Goal: Information Seeking & Learning: Learn about a topic

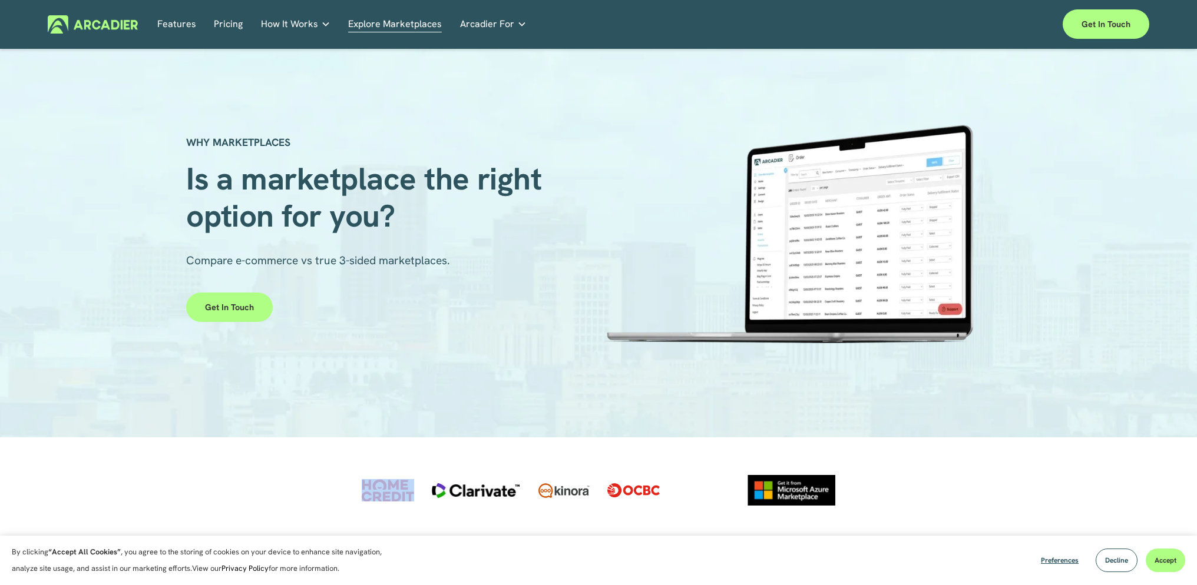
click at [186, 33] on link "Features" at bounding box center [176, 24] width 39 height 18
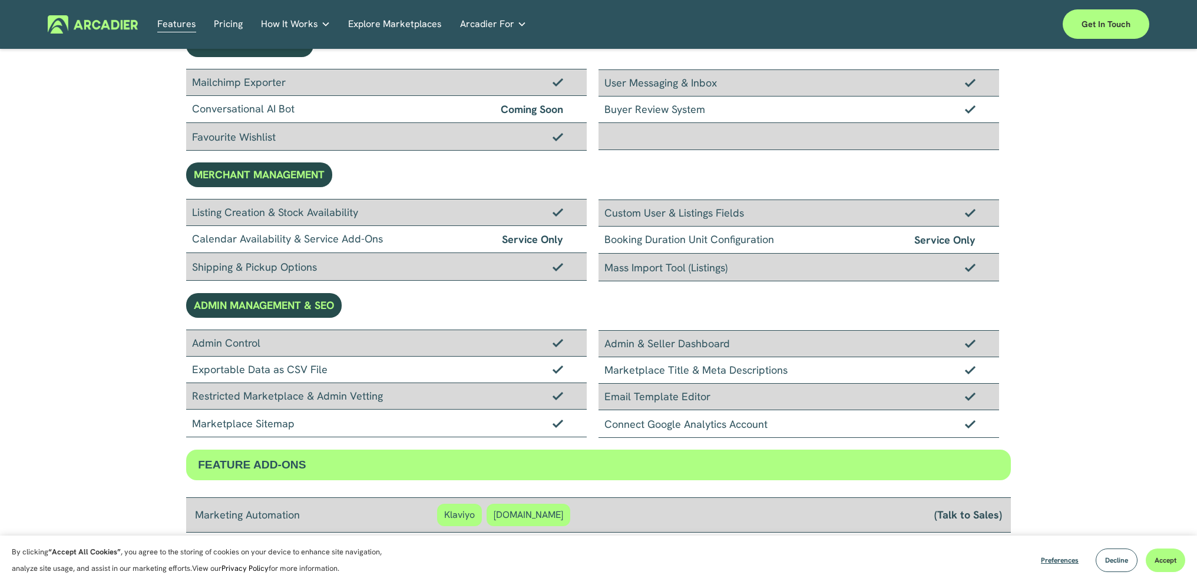
scroll to position [632, 0]
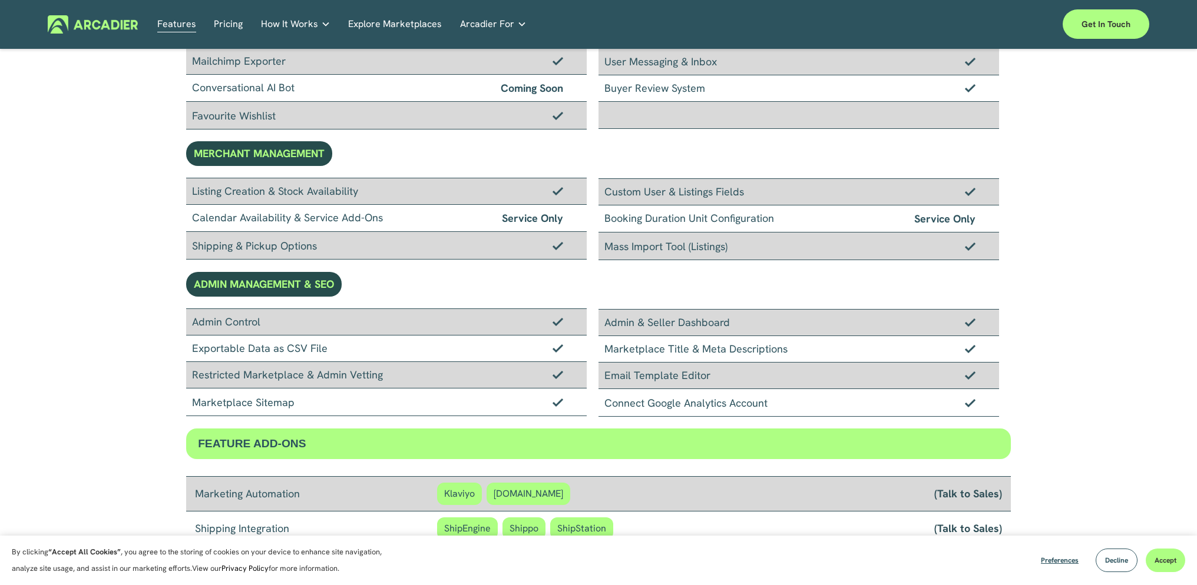
click at [226, 28] on link "Pricing" at bounding box center [228, 24] width 29 height 18
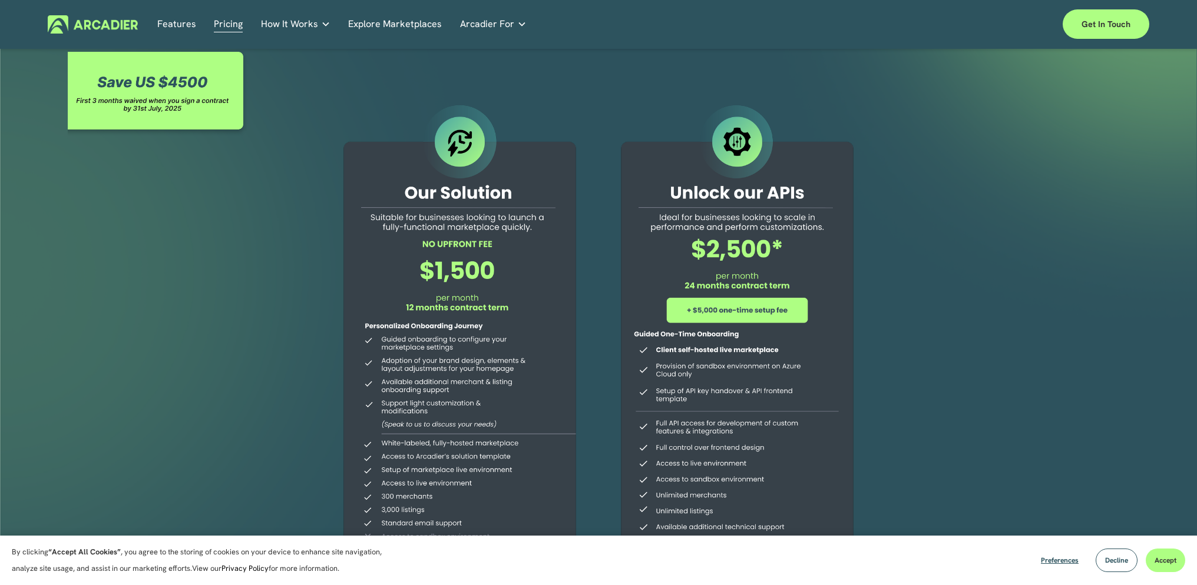
click at [279, 30] on span "How It Works" at bounding box center [289, 24] width 57 height 16
click at [371, 27] on link "Explore Marketplaces" at bounding box center [395, 24] width 94 height 18
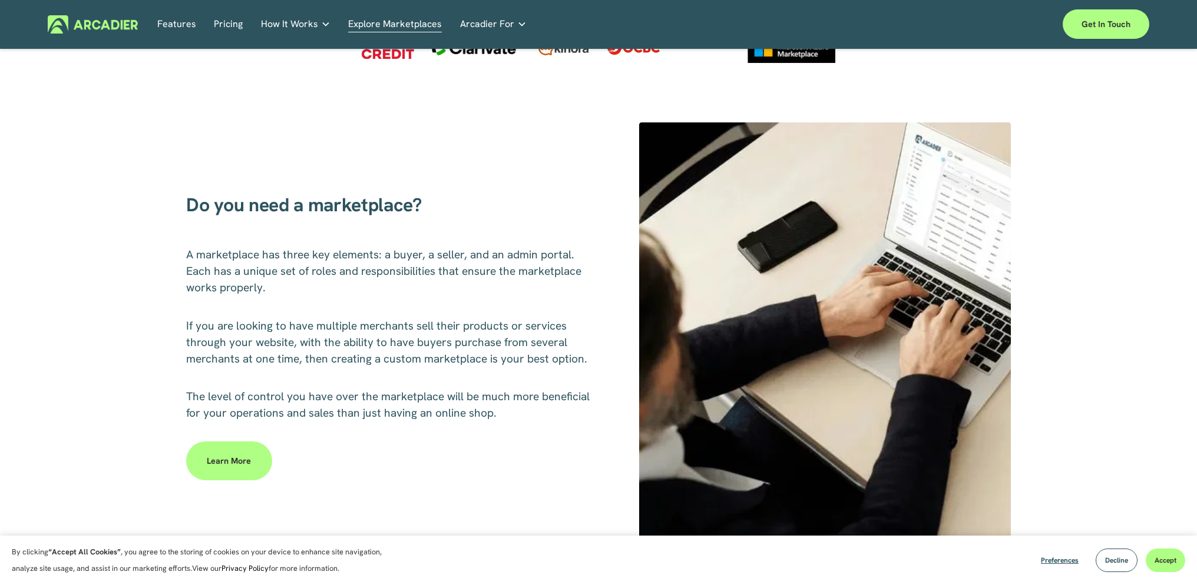
scroll to position [246, 0]
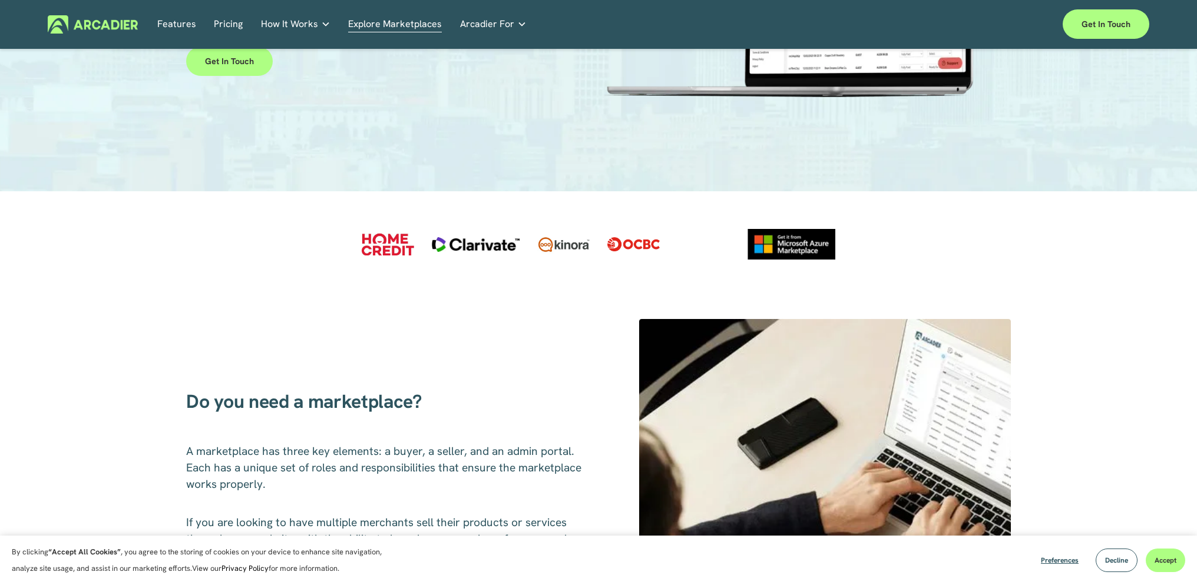
click at [501, 25] on span "Arcadier For" at bounding box center [487, 24] width 54 height 16
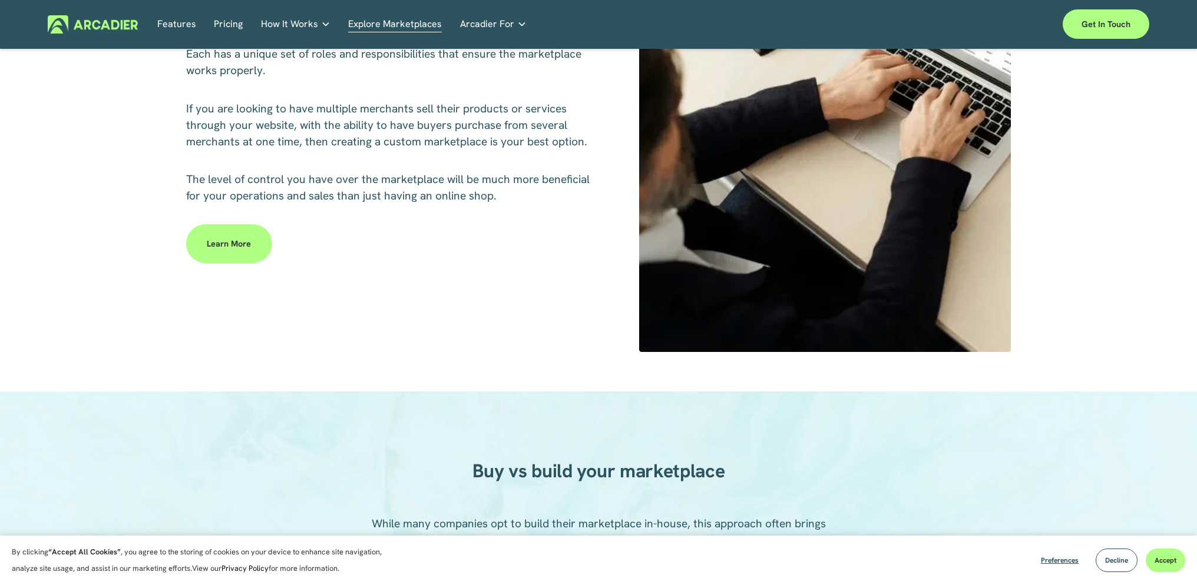
scroll to position [721, 0]
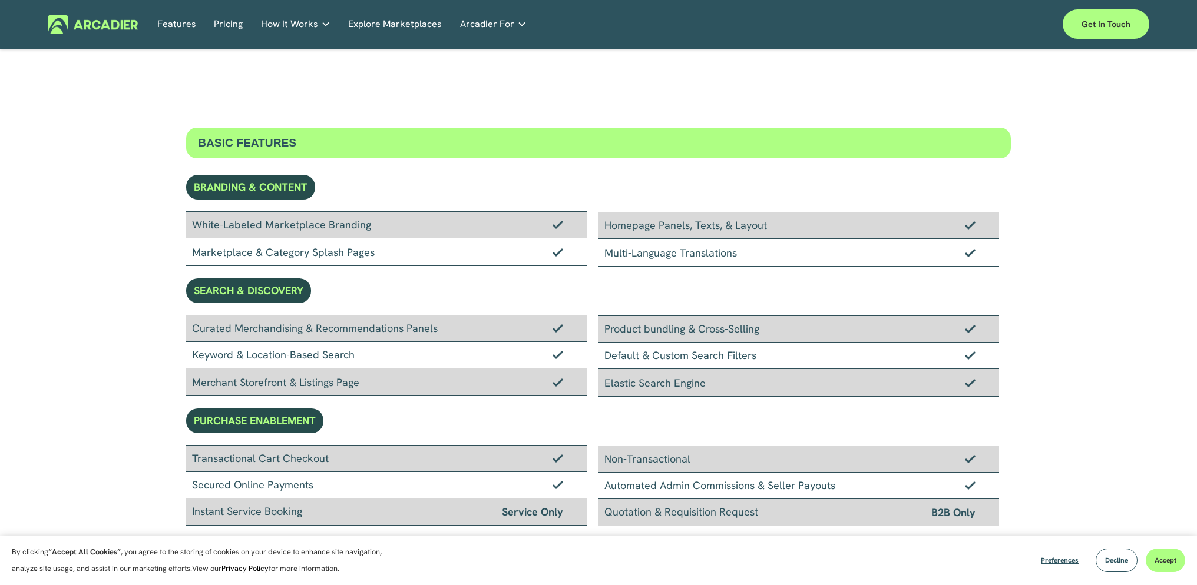
click at [122, 32] on img at bounding box center [93, 24] width 90 height 18
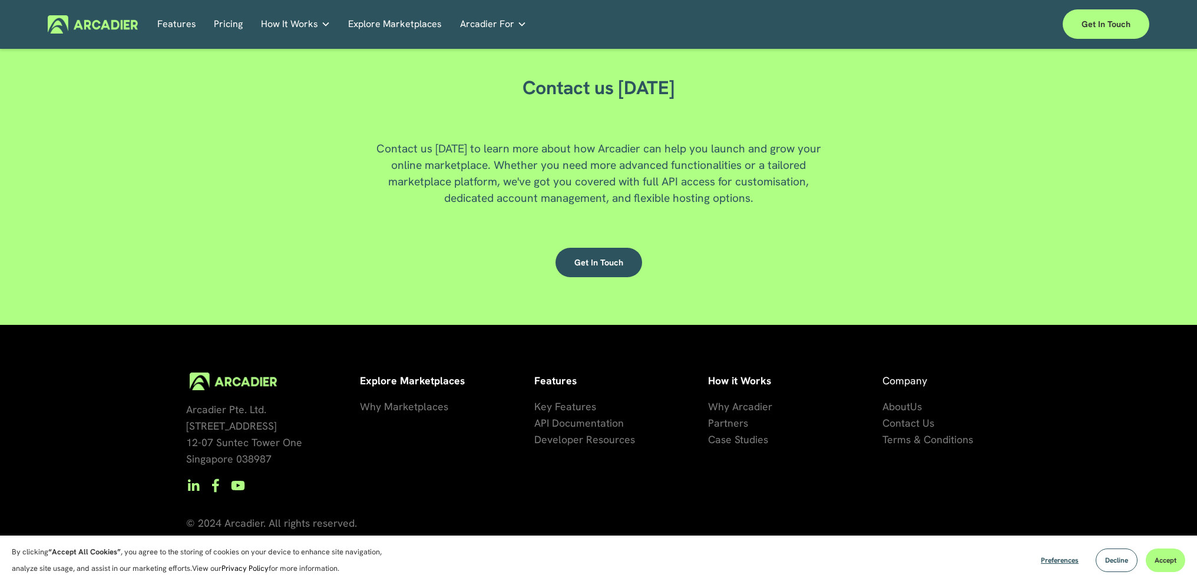
scroll to position [3199, 0]
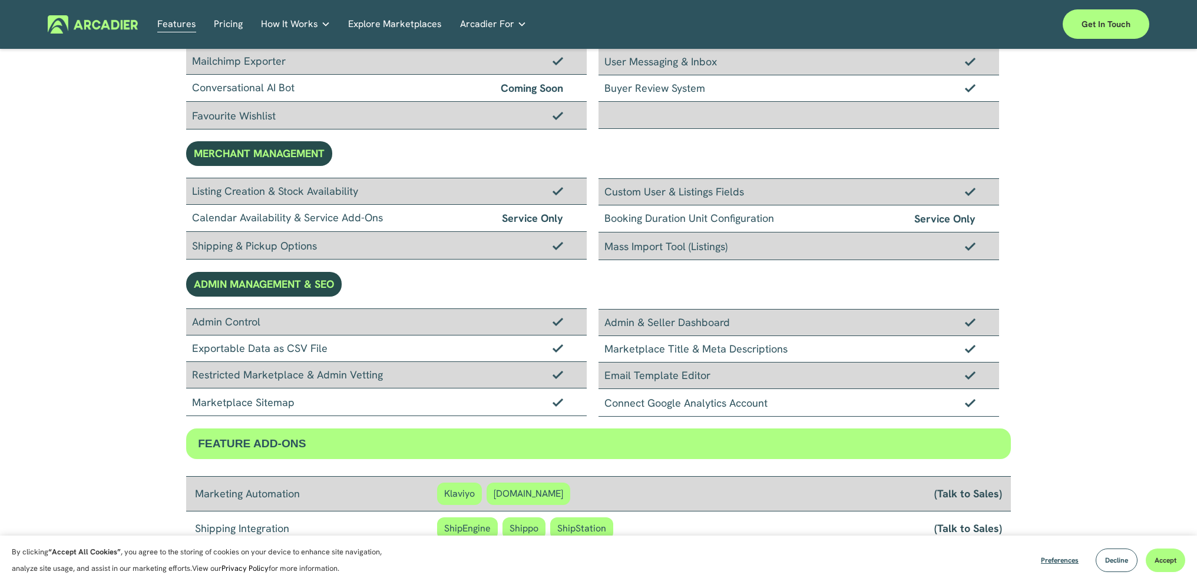
click at [180, 29] on link "Features" at bounding box center [176, 24] width 39 height 18
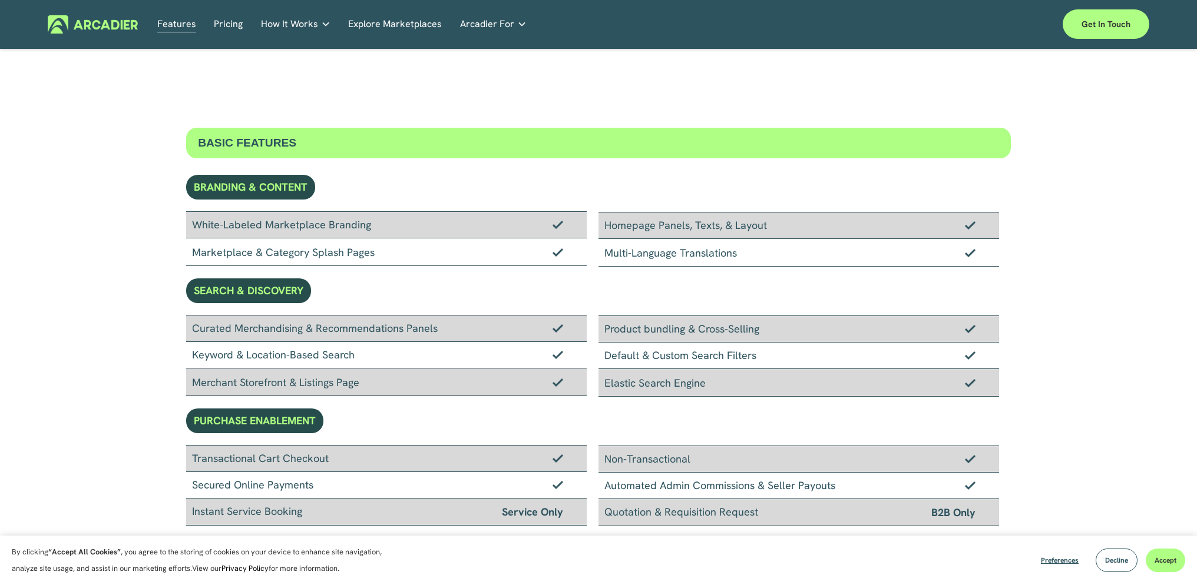
drag, startPoint x: 135, startPoint y: 34, endPoint x: 122, endPoint y: 29, distance: 13.5
click at [135, 34] on div "Features Pricing How It Works Partners" at bounding box center [598, 23] width 1101 height 29
click at [118, 26] on img at bounding box center [93, 24] width 90 height 18
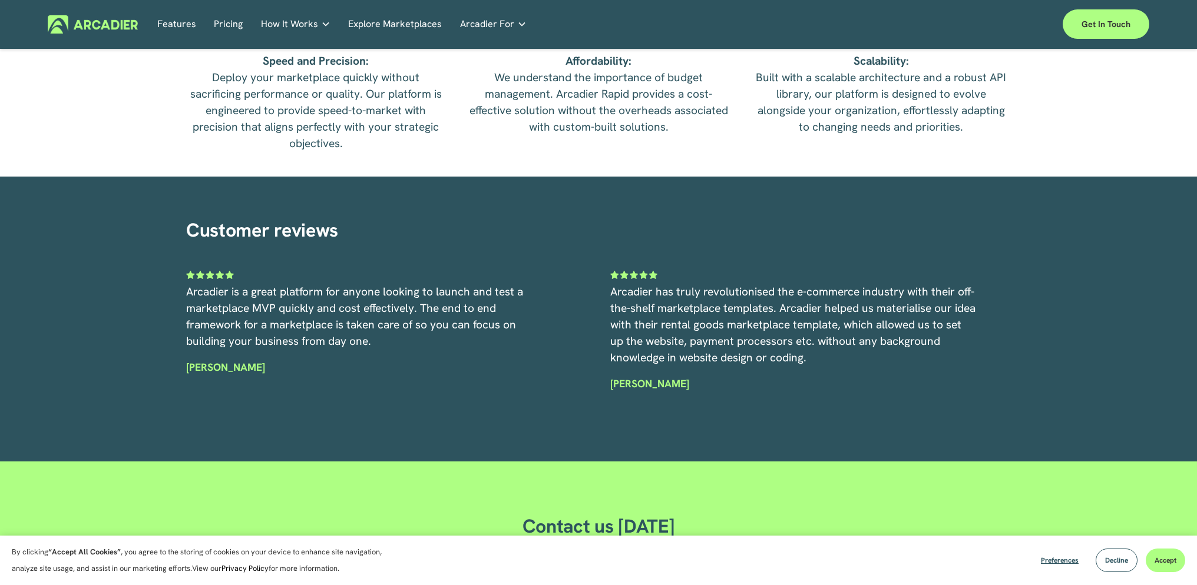
scroll to position [2838, 0]
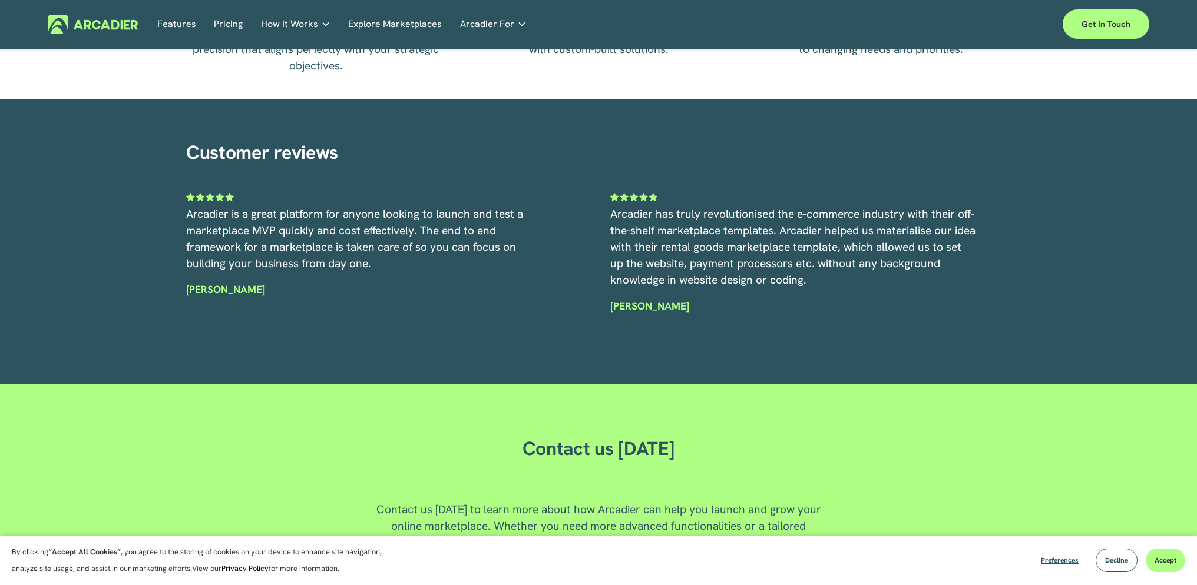
click at [184, 29] on link "Features" at bounding box center [176, 24] width 39 height 18
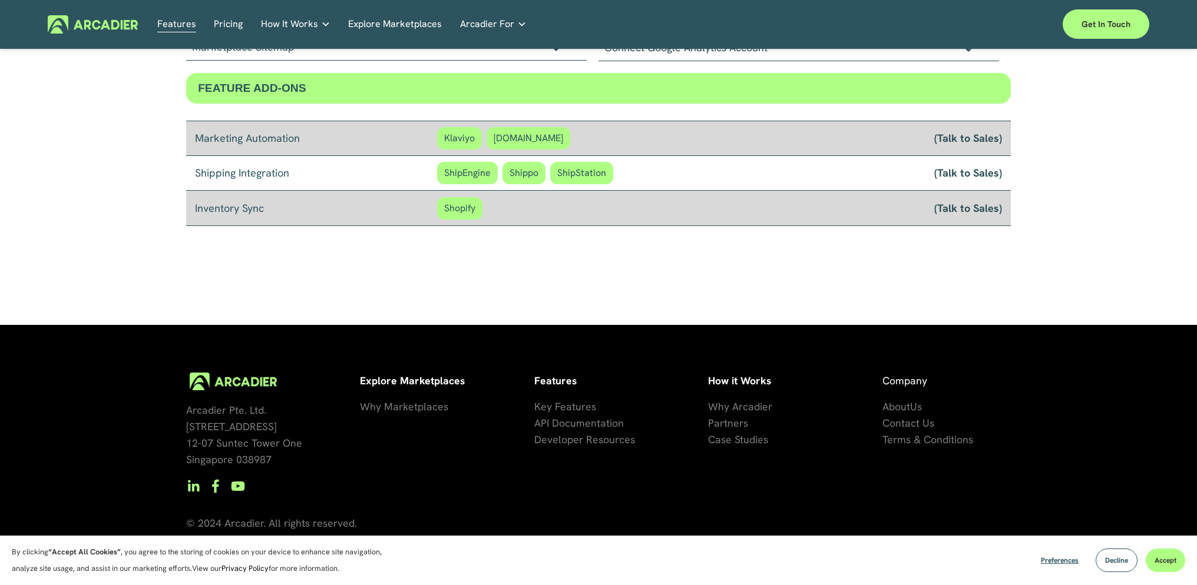
scroll to position [988, 0]
click at [246, 28] on nav "Features Pricing How It Works Why Arcadier Partners About Us Contact Partners" at bounding box center [341, 24] width 369 height 18
click at [239, 28] on link "Pricing" at bounding box center [228, 24] width 29 height 18
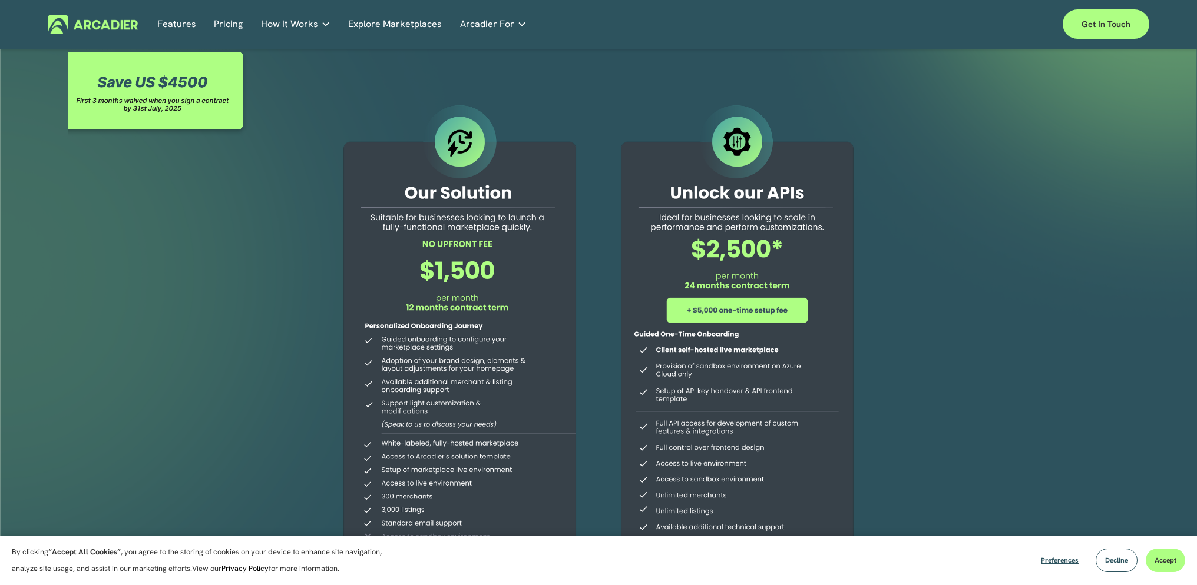
click at [267, 25] on span "How It Works" at bounding box center [289, 24] width 57 height 16
click at [304, 25] on span "How It Works" at bounding box center [289, 24] width 57 height 16
click at [322, 37] on div "Features Pricing How It Works Partners" at bounding box center [598, 23] width 1101 height 29
click at [302, 27] on span "How It Works" at bounding box center [289, 24] width 57 height 16
click at [406, 27] on link "Explore Marketplaces" at bounding box center [395, 24] width 94 height 18
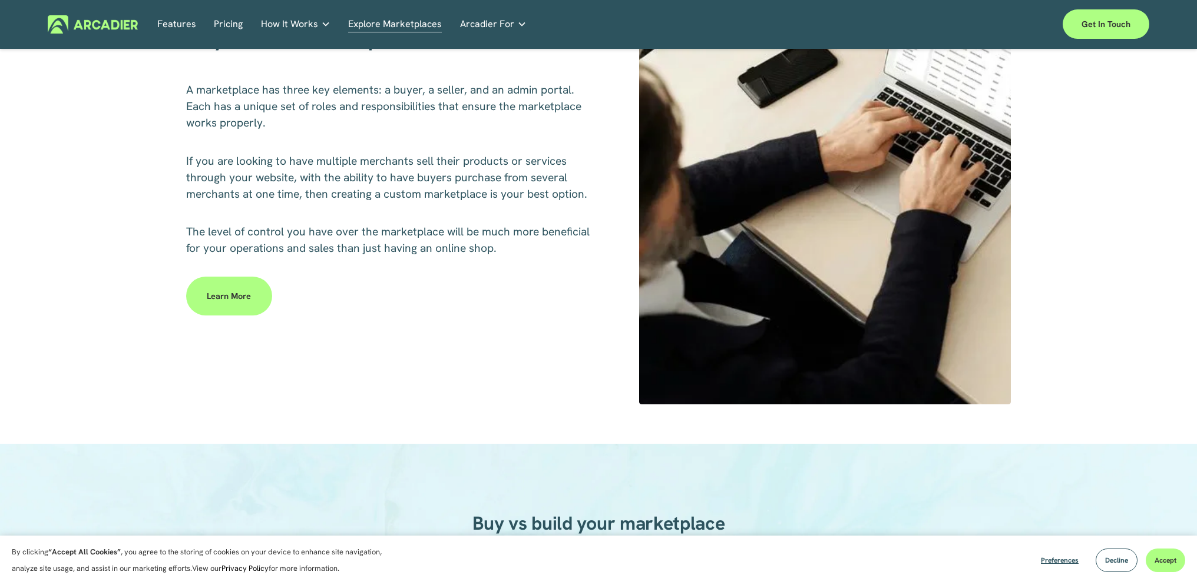
scroll to position [636, 0]
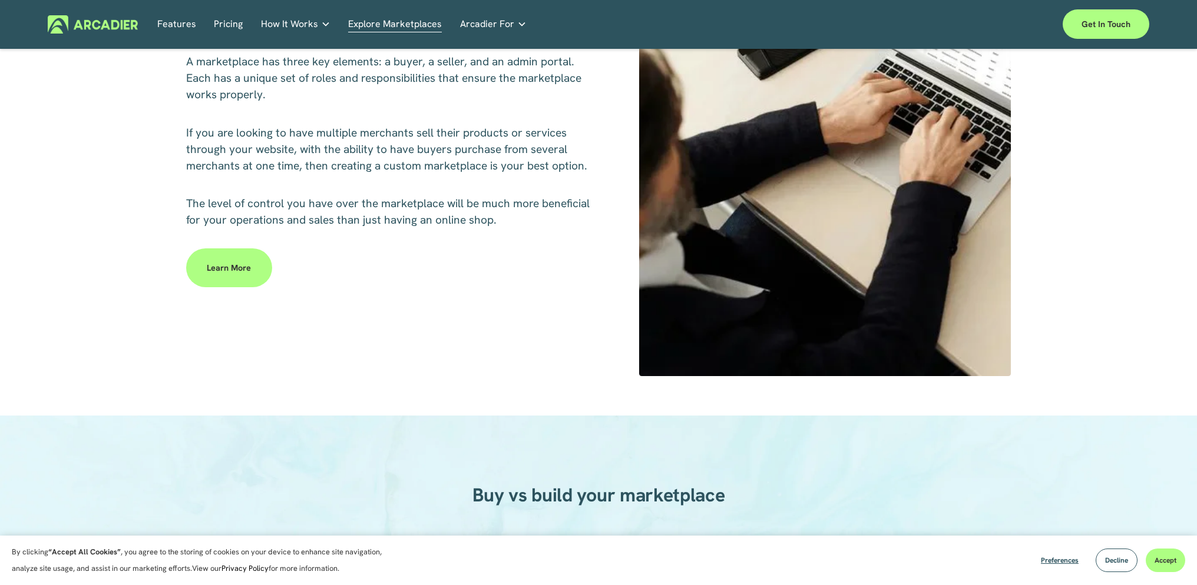
click at [479, 31] on span "Arcadier For" at bounding box center [487, 24] width 54 height 16
click at [492, 23] on span "Arcadier For" at bounding box center [487, 24] width 54 height 16
click at [471, 28] on span "Arcadier For" at bounding box center [487, 24] width 54 height 16
click at [0, 0] on link "Economic Development Designed to support your visitor economy agenda and invest…" at bounding box center [0, 0] width 0 height 0
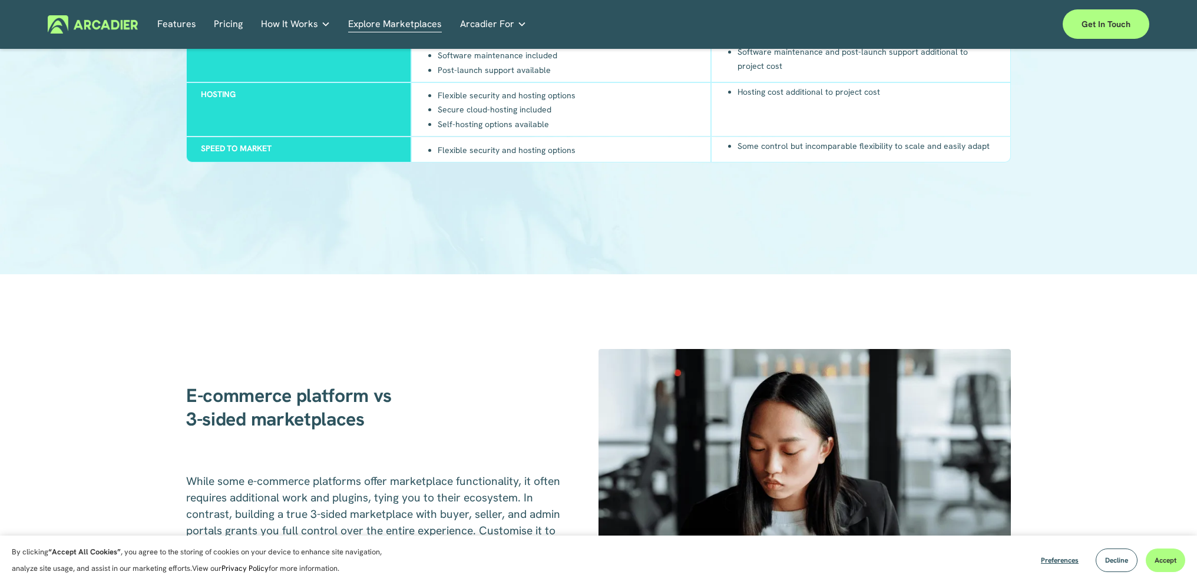
scroll to position [1398, 0]
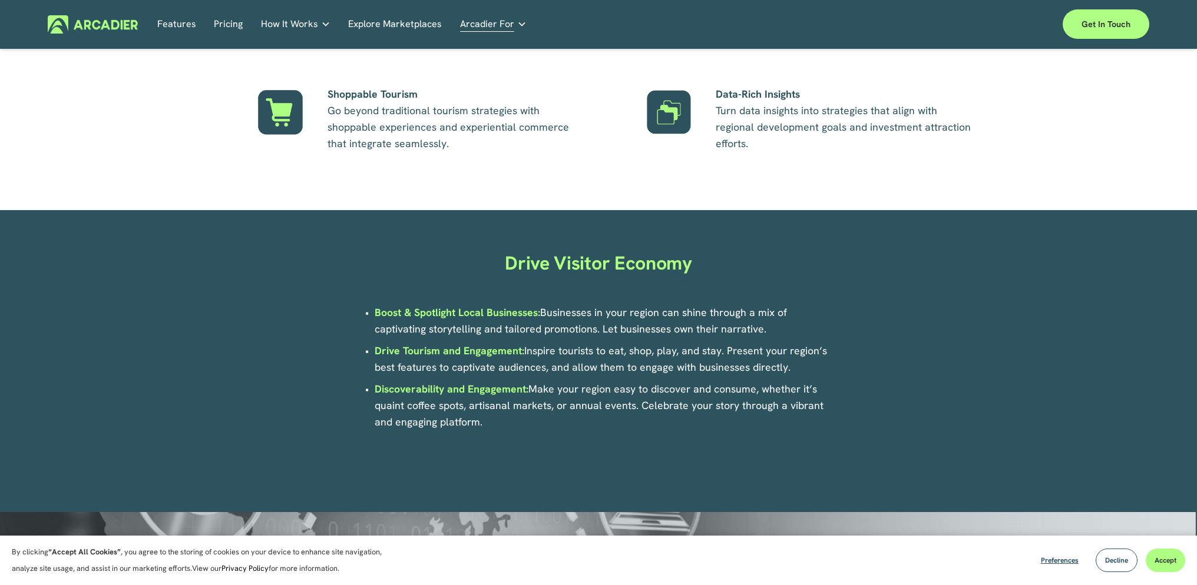
scroll to position [1122, 0]
